Goal: Task Accomplishment & Management: Use online tool/utility

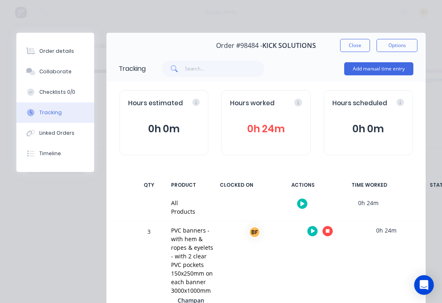
scroll to position [70, 0]
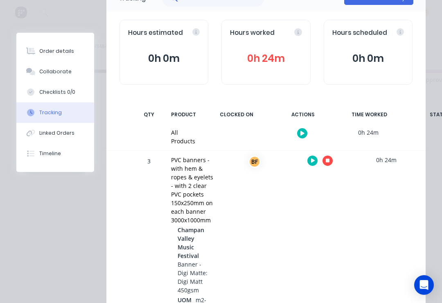
click at [332, 158] on button "button" at bounding box center [327, 160] width 10 height 10
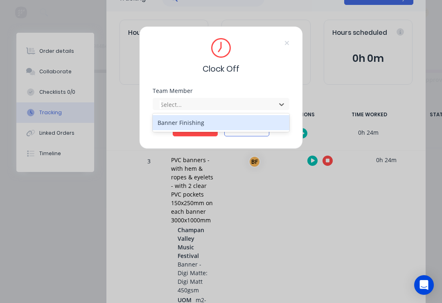
click at [273, 129] on div "Banner Finishing" at bounding box center [221, 122] width 137 height 15
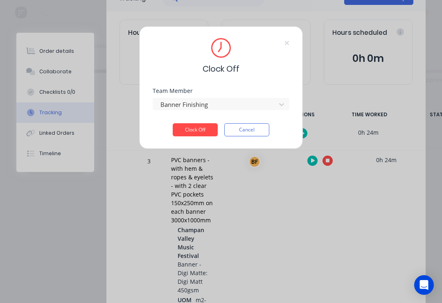
click at [186, 133] on button "Clock Off" at bounding box center [195, 129] width 45 height 13
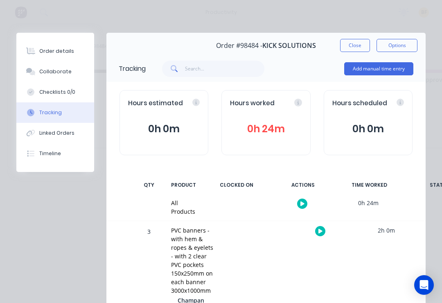
scroll to position [0, 0]
click at [365, 44] on button "Close" at bounding box center [355, 45] width 30 height 13
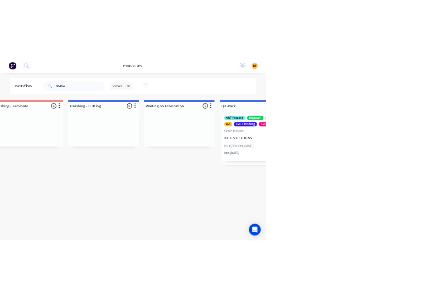
scroll to position [0, 1969]
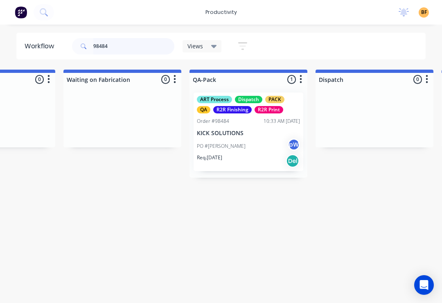
click at [136, 51] on input "98484" at bounding box center [133, 46] width 81 height 16
type input "9"
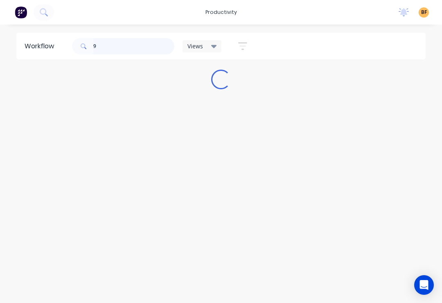
scroll to position [0, 0]
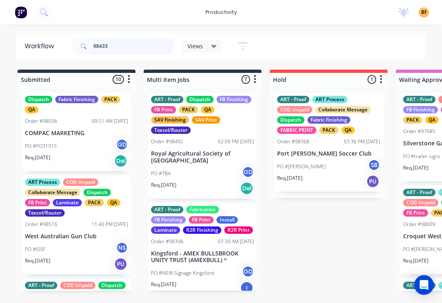
type input "98433"
click at [214, 44] on icon at bounding box center [214, 46] width 6 height 9
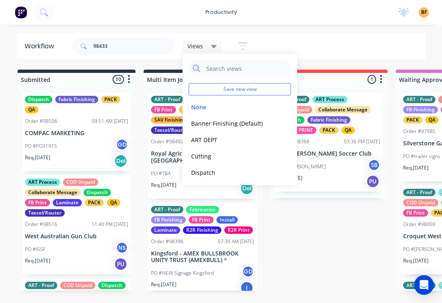
click at [241, 126] on button "Banner Finishing (Default)" at bounding box center [231, 123] width 87 height 9
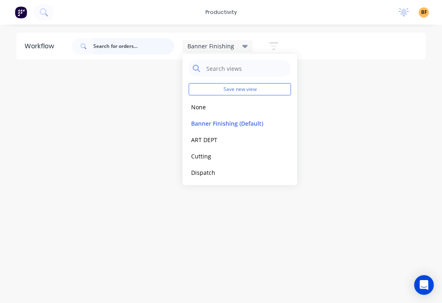
click at [146, 48] on input "text" at bounding box center [133, 46] width 81 height 16
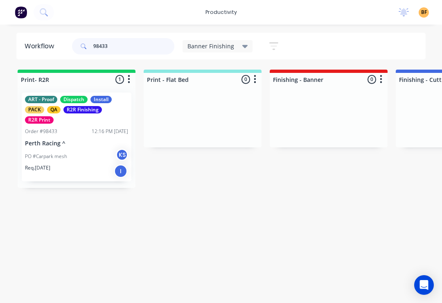
type input "98433"
click at [83, 161] on div "PO #Carpark mesh KS" at bounding box center [76, 156] width 103 height 16
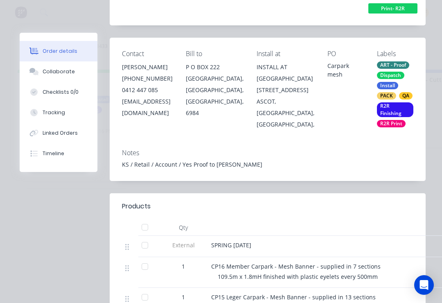
scroll to position [105, 0]
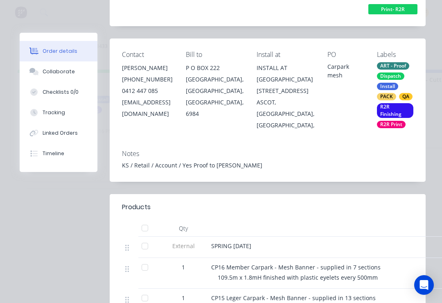
click at [60, 115] on div "Tracking" at bounding box center [54, 112] width 22 height 7
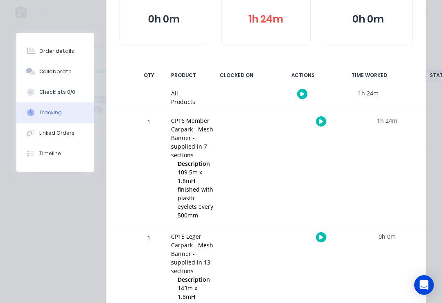
scroll to position [108, 0]
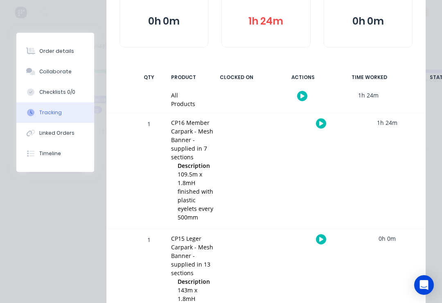
click at [319, 122] on icon "button" at bounding box center [321, 123] width 4 height 4
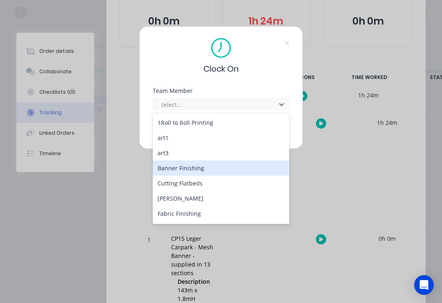
click at [214, 171] on div "Banner Finishing" at bounding box center [221, 167] width 137 height 15
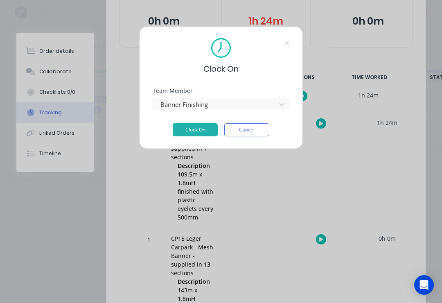
click at [199, 127] on button "Clock On" at bounding box center [195, 129] width 45 height 13
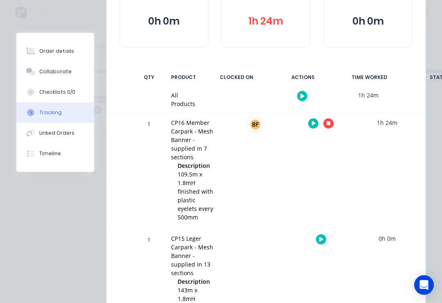
click at [316, 238] on button "button" at bounding box center [321, 239] width 10 height 10
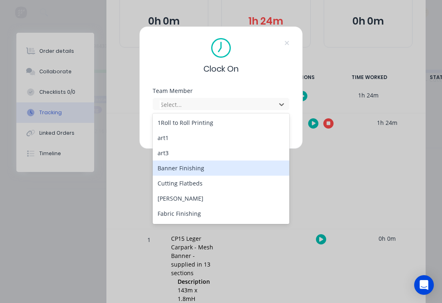
click at [198, 170] on div "Banner Finishing" at bounding box center [221, 167] width 137 height 15
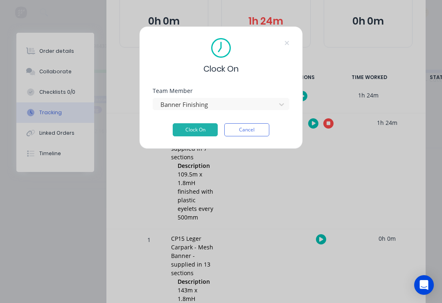
click at [195, 132] on button "Clock On" at bounding box center [195, 129] width 45 height 13
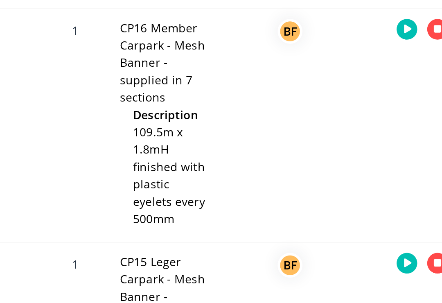
scroll to position [101, 0]
